Goal: Ask a question

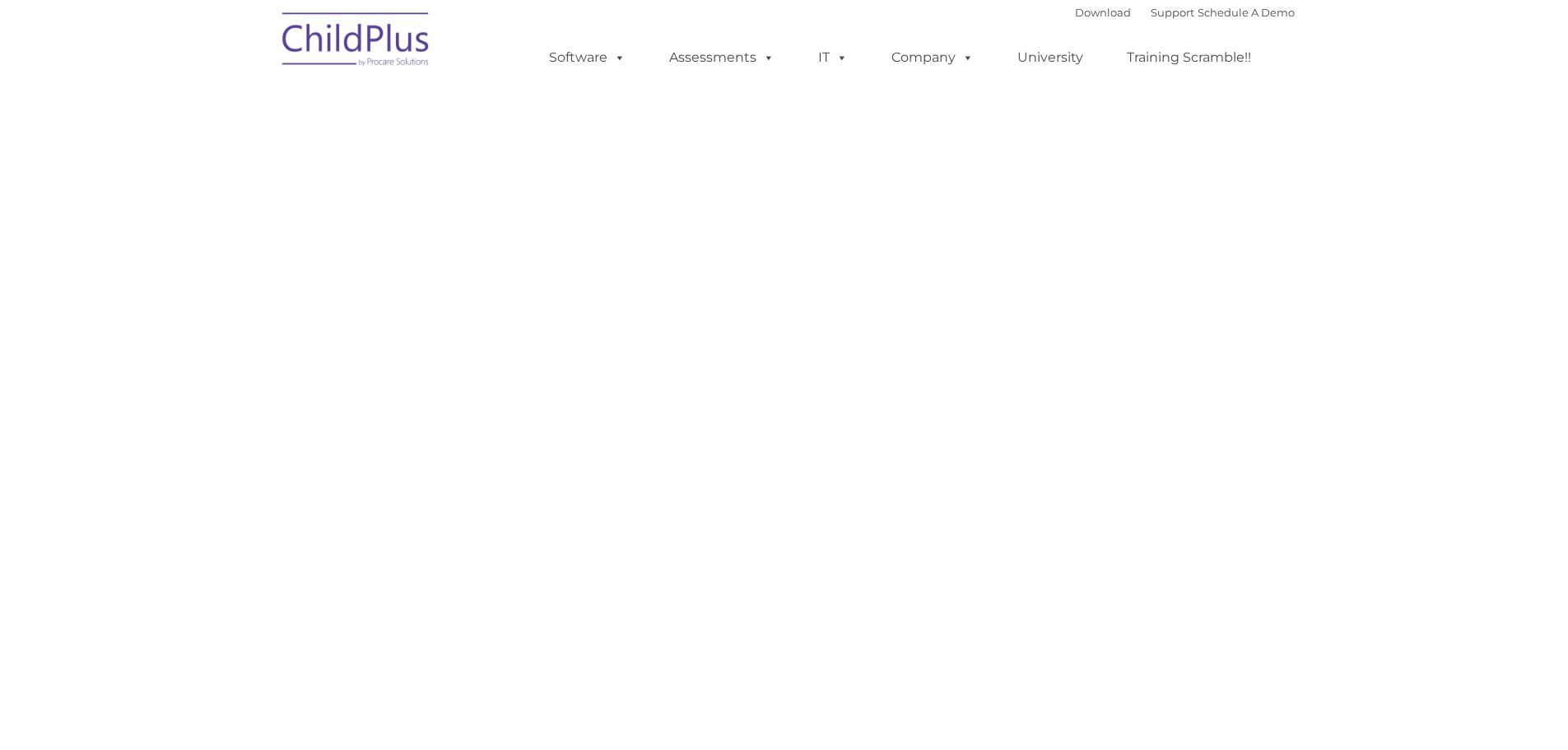
type input ""
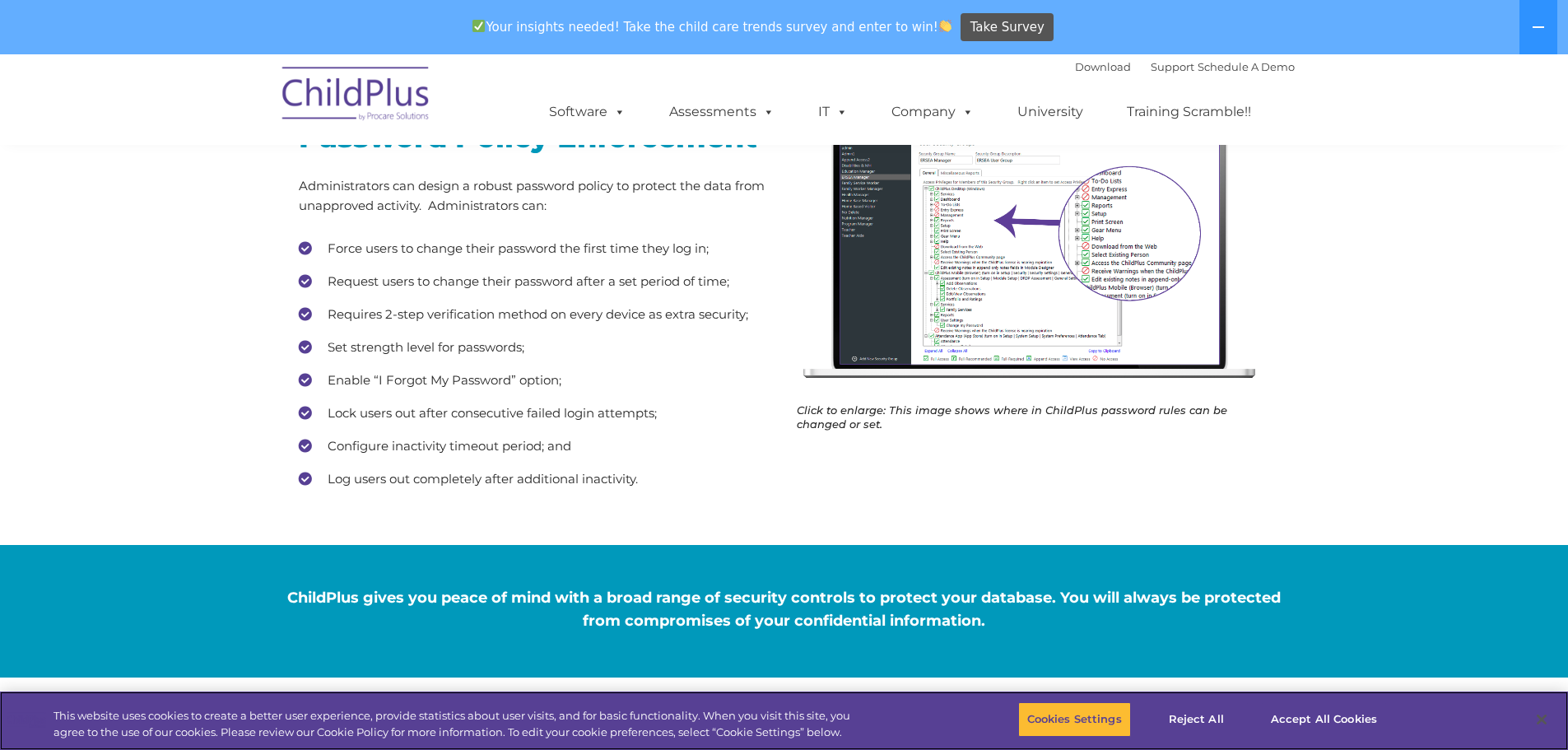
scroll to position [329, 0]
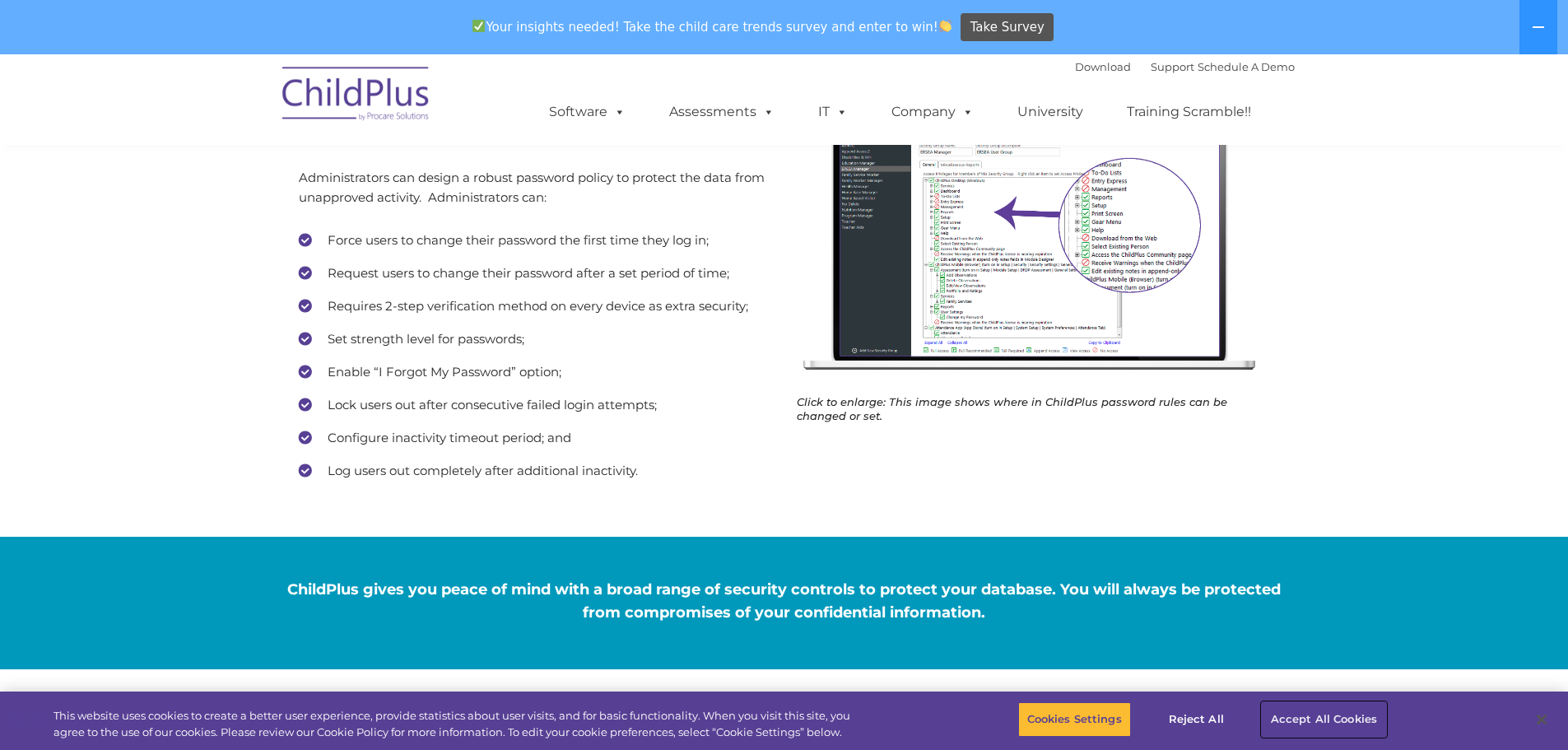
click at [1312, 720] on button "Accept All Cookies" at bounding box center [1324, 720] width 125 height 35
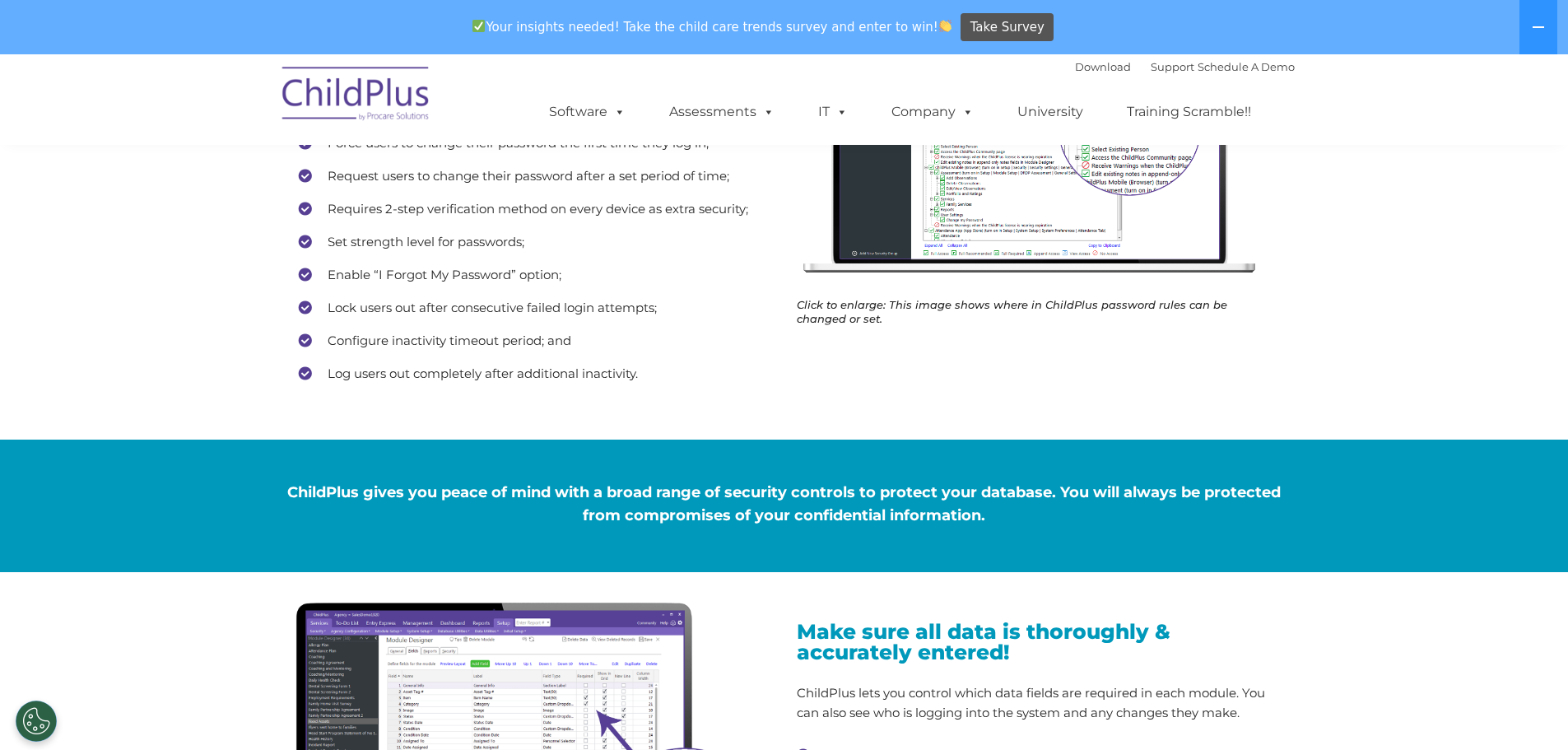
scroll to position [417, 0]
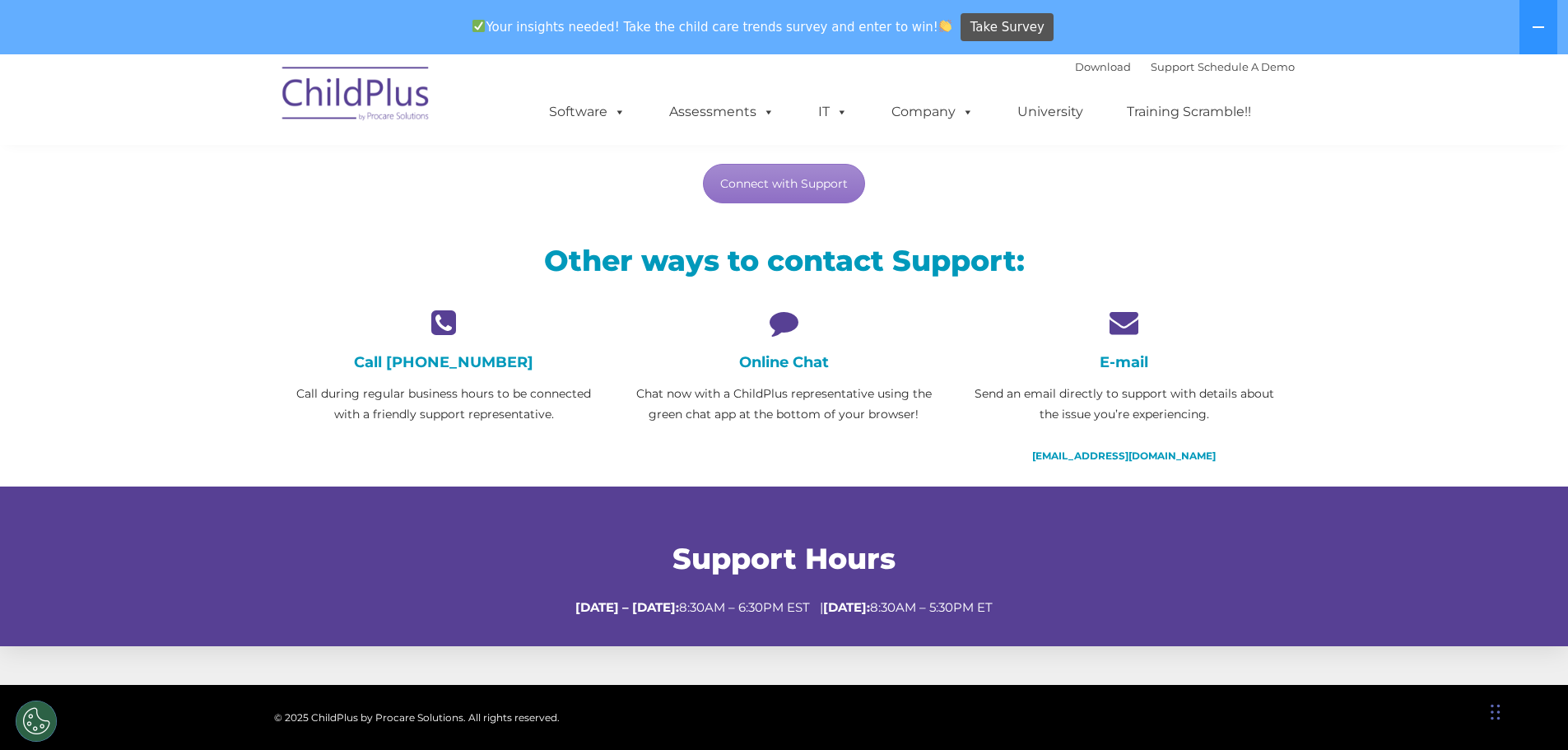
scroll to position [291, 0]
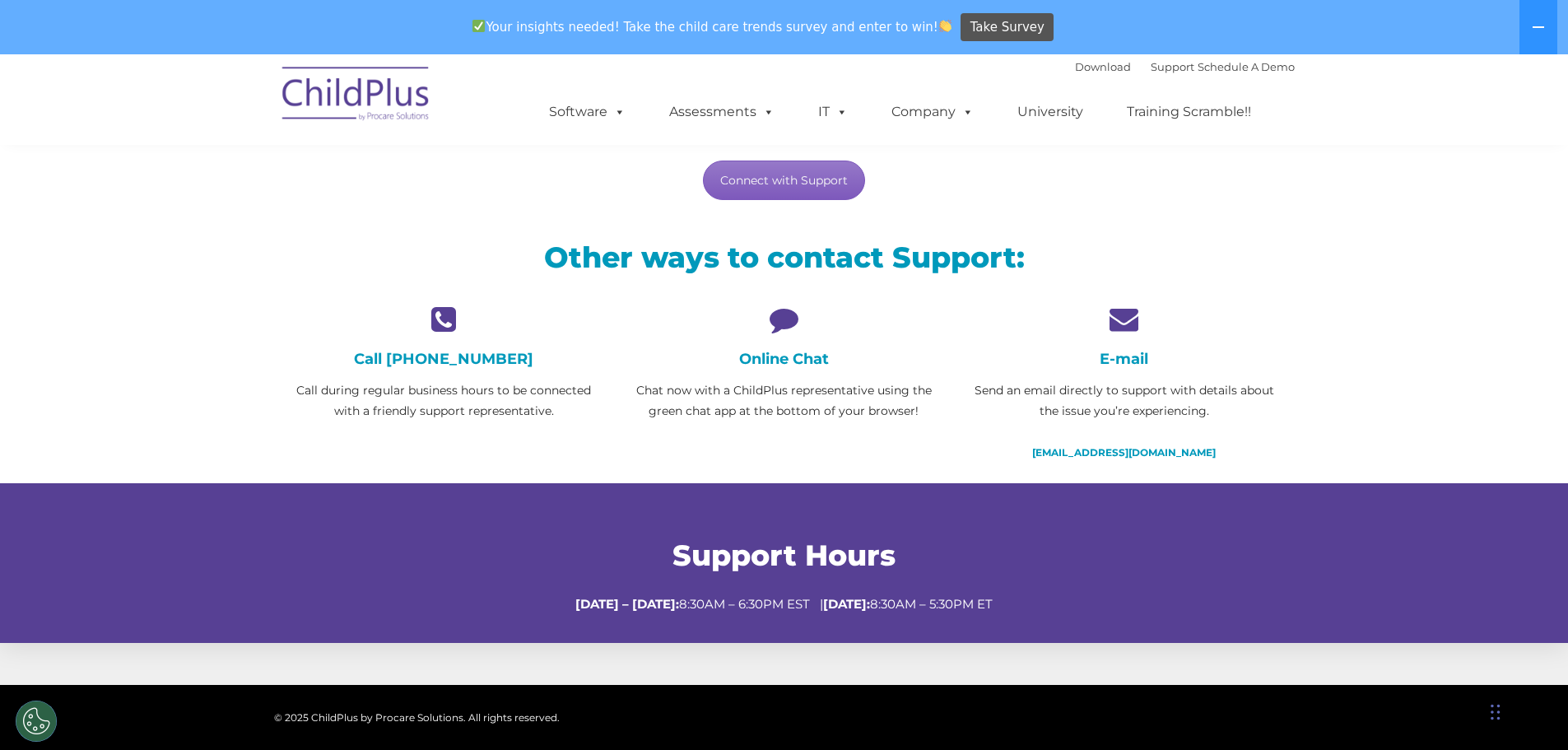
click at [783, 173] on link "Connect with Support" at bounding box center [784, 181] width 162 height 39
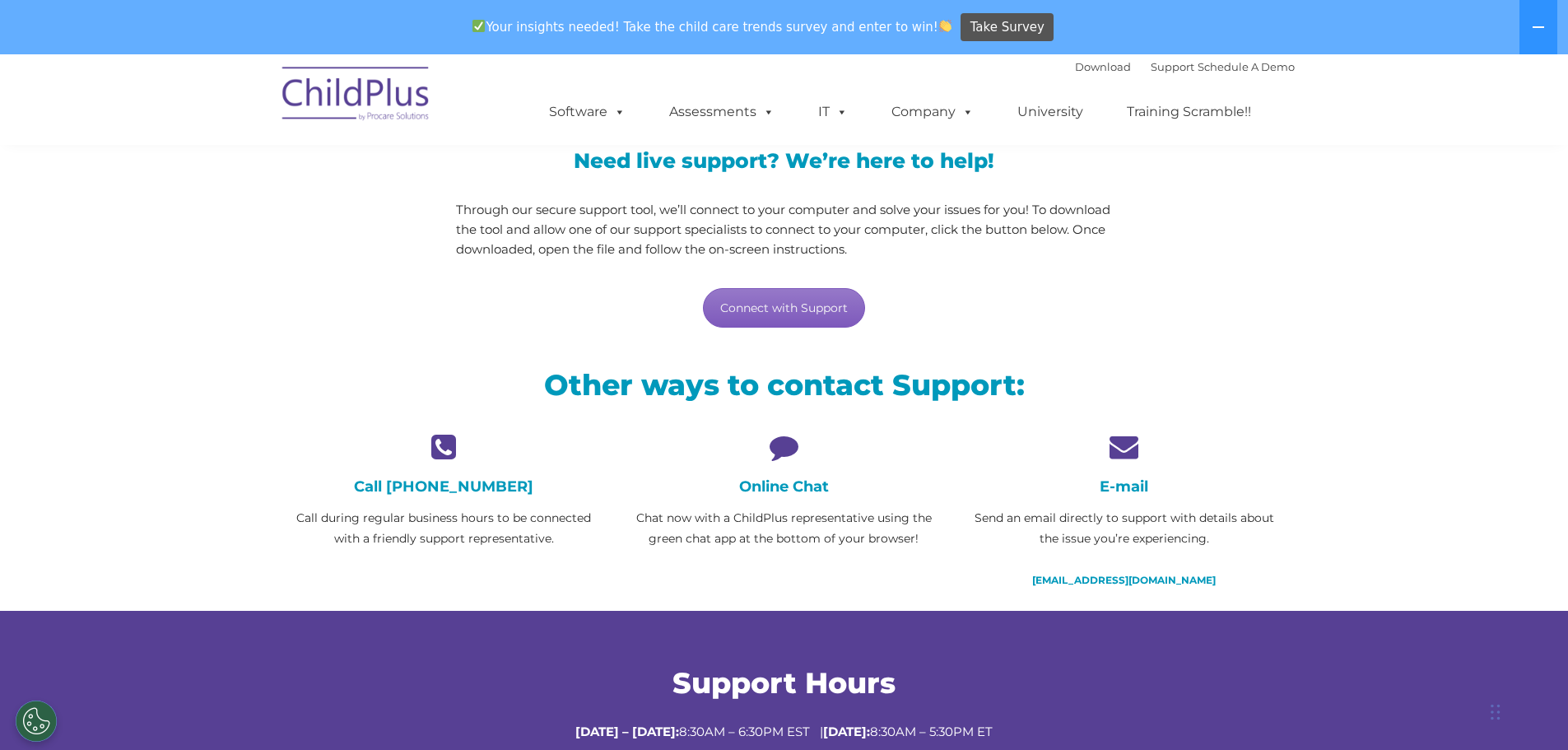
scroll to position [0, 0]
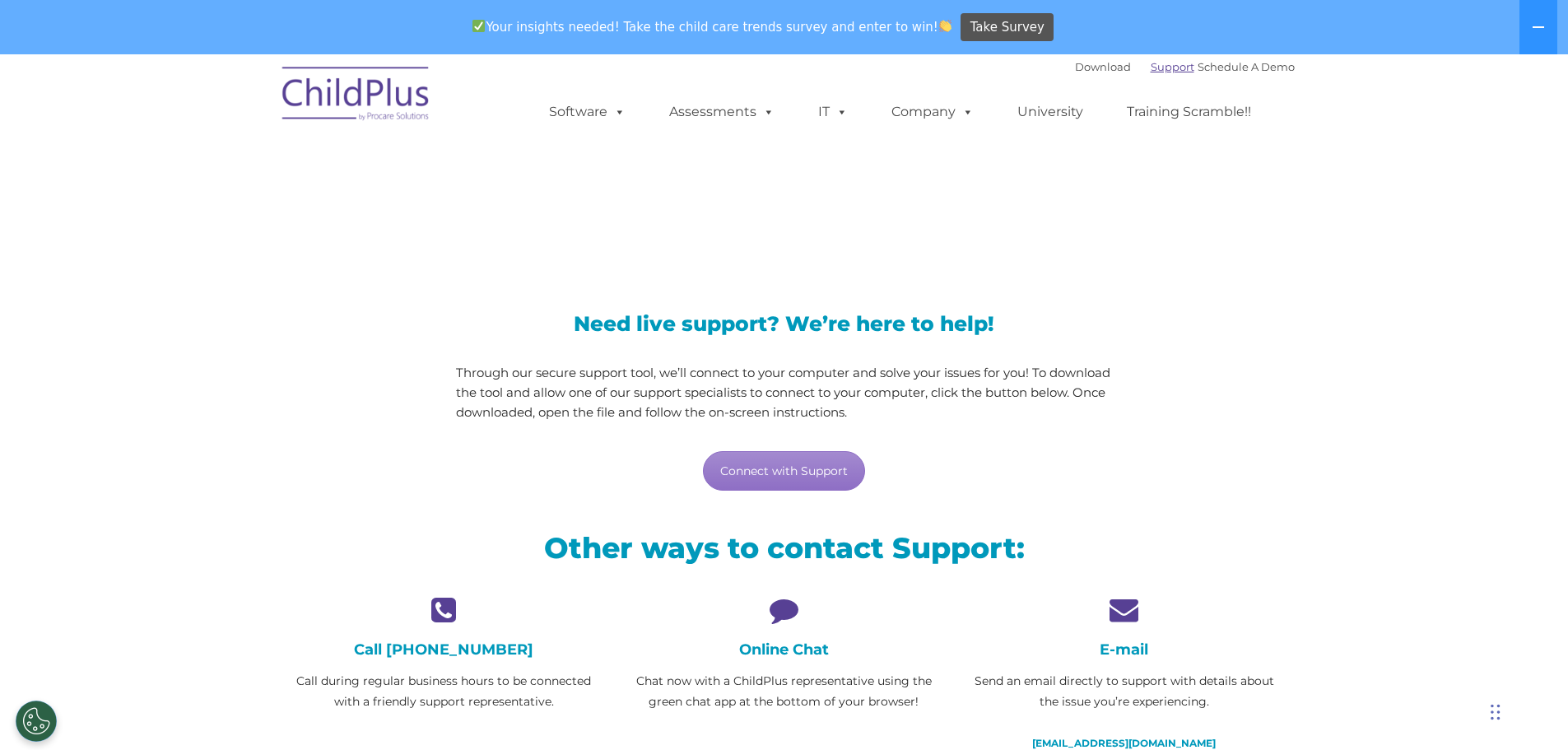
click at [1156, 72] on link "Support" at bounding box center [1172, 67] width 44 height 13
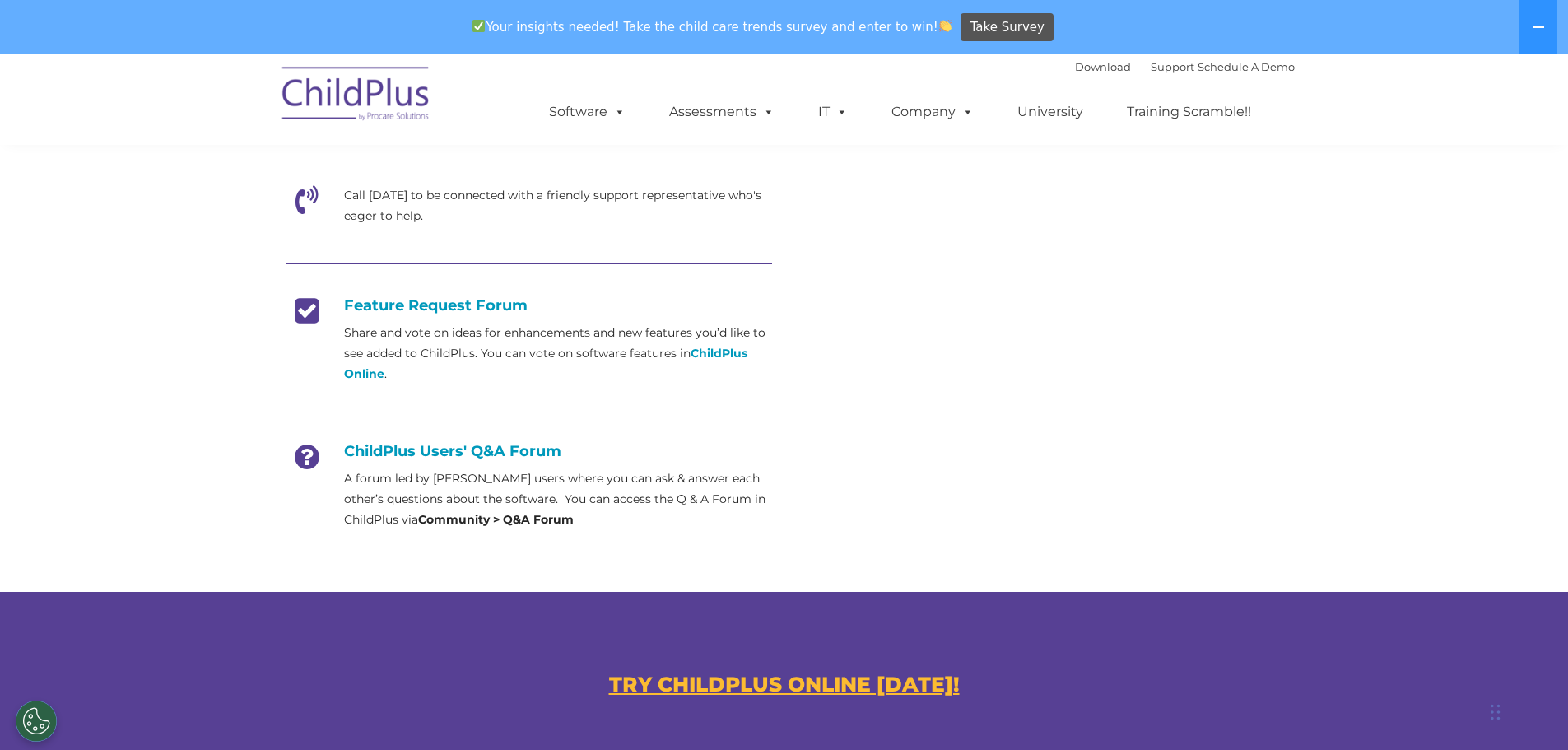
scroll to position [575, 0]
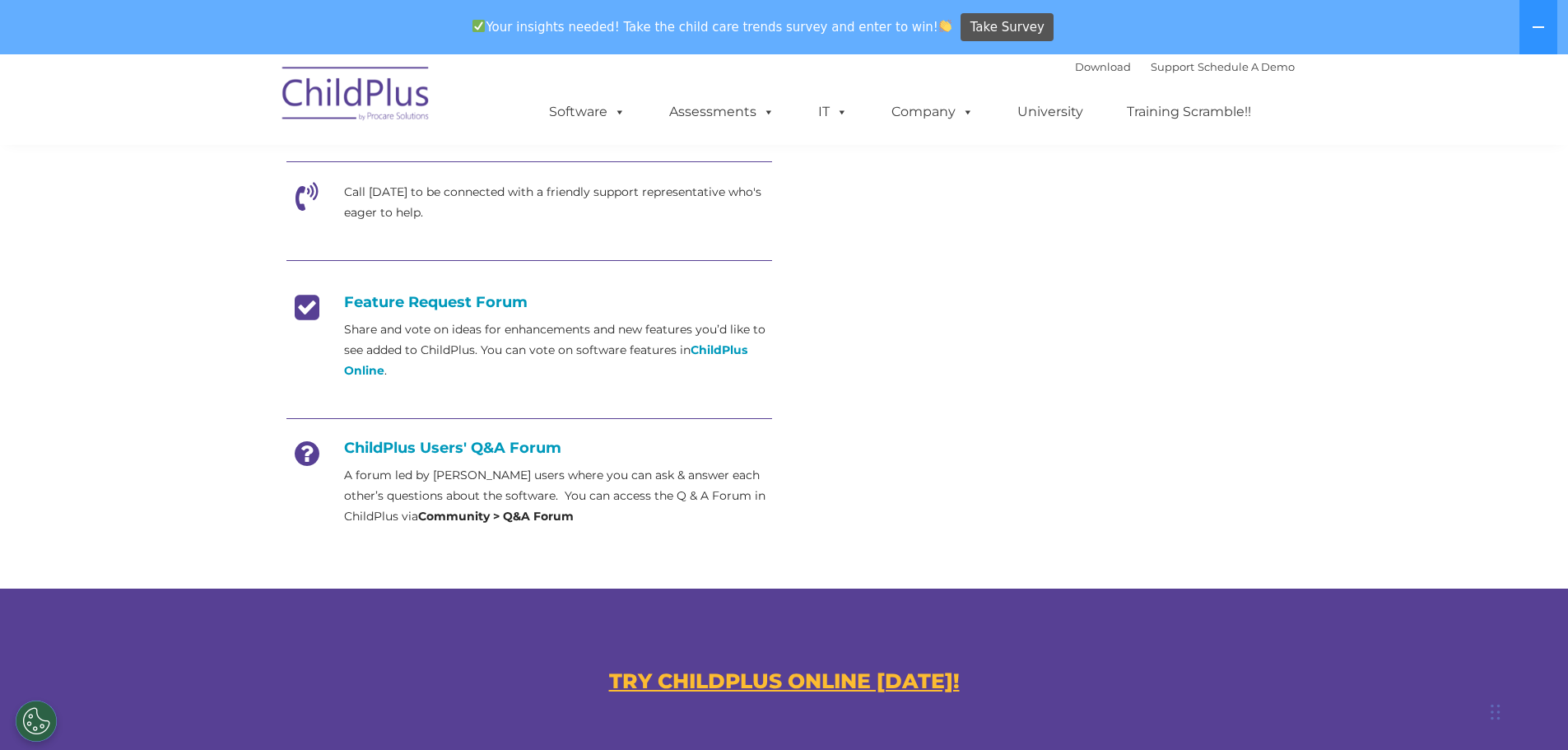
click at [393, 448] on h4 "ChildPlus Users' Q&A Forum" at bounding box center [529, 448] width 486 height 18
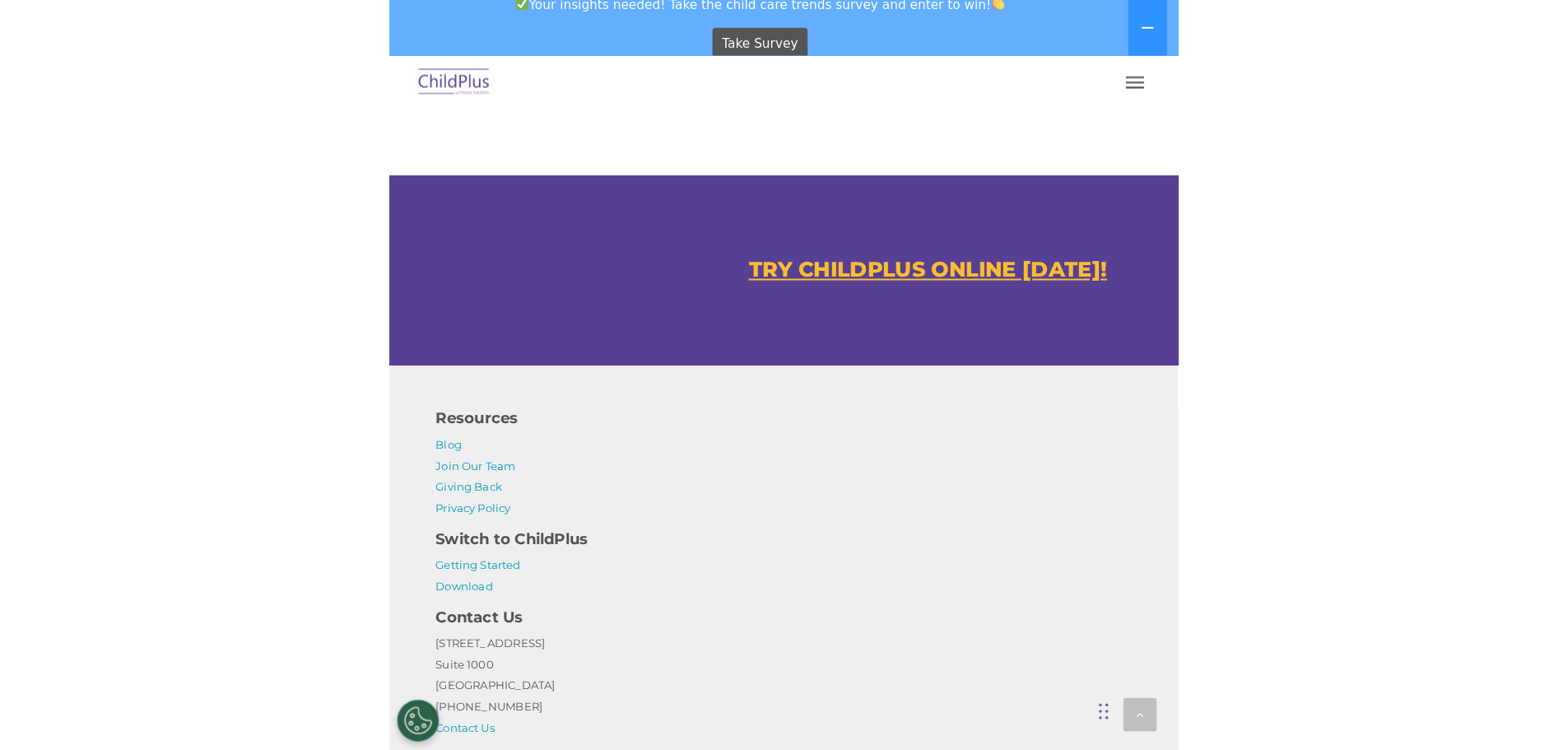
scroll to position [896, 0]
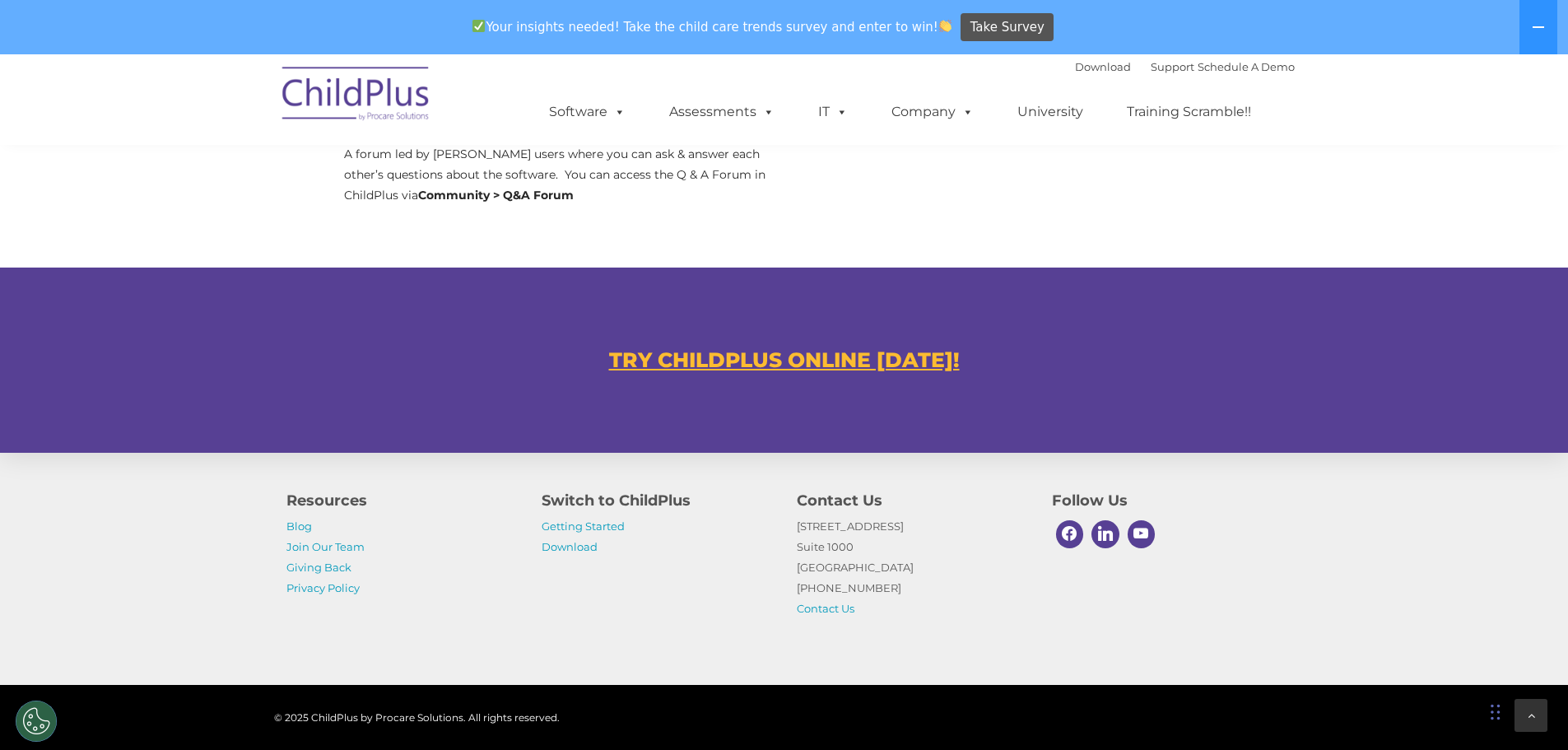
click at [1524, 722] on div at bounding box center [1531, 715] width 33 height 33
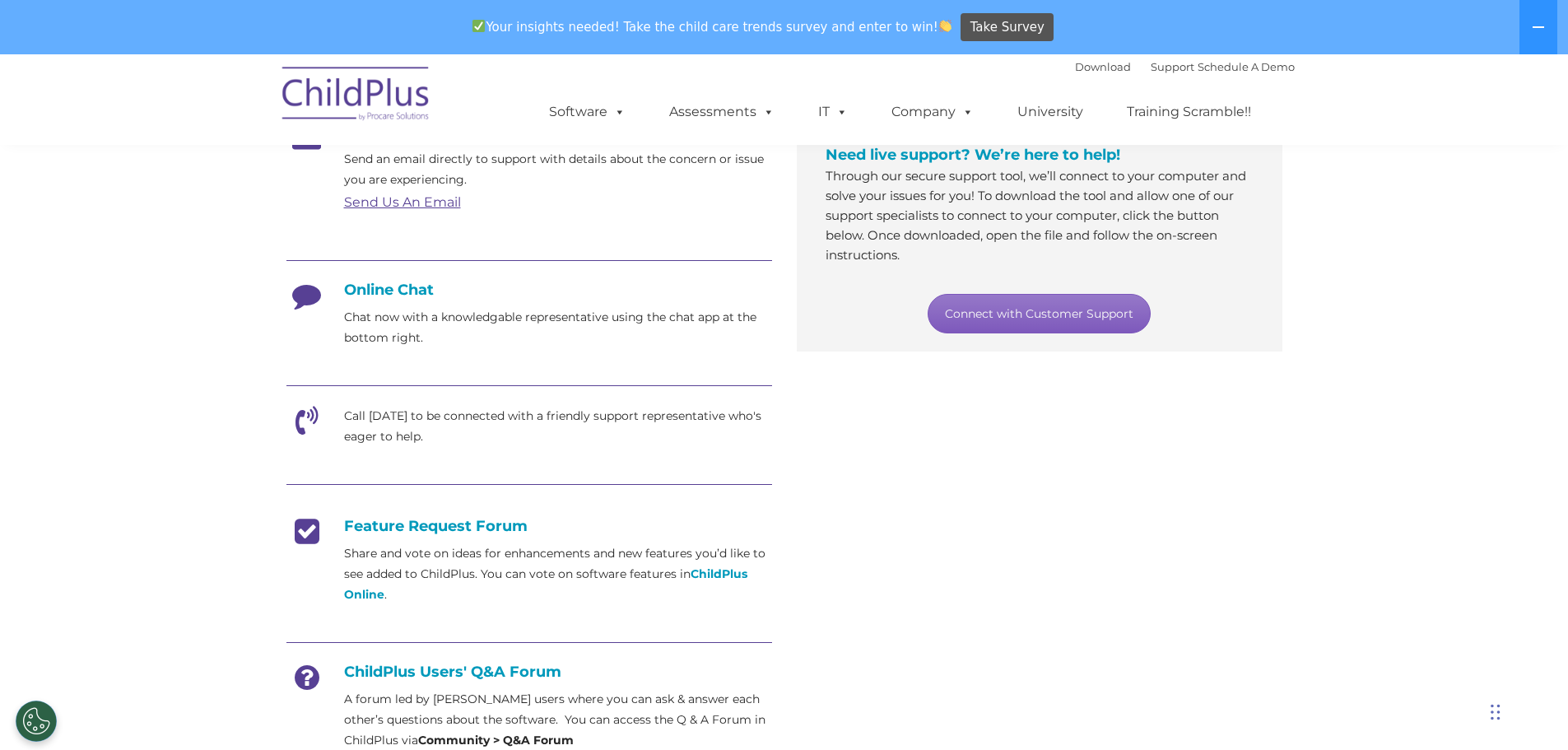
scroll to position [0, 0]
